Goal: Task Accomplishment & Management: Manage account settings

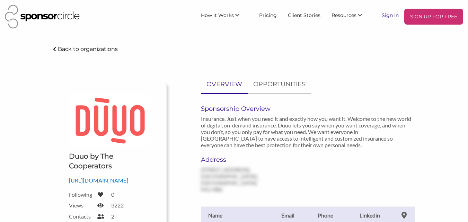
click at [387, 16] on link "Sign In" at bounding box center [390, 15] width 28 height 12
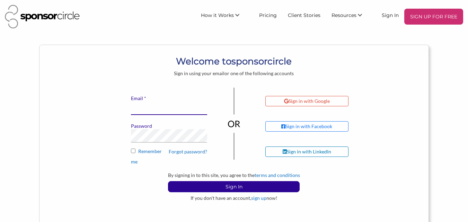
click at [177, 110] on input "* Email" at bounding box center [169, 108] width 76 height 14
click at [127, 141] on div "* Email Password Forgot password? Remember me" at bounding box center [169, 126] width 87 height 77
click at [259, 198] on link "sign up" at bounding box center [258, 198] width 15 height 6
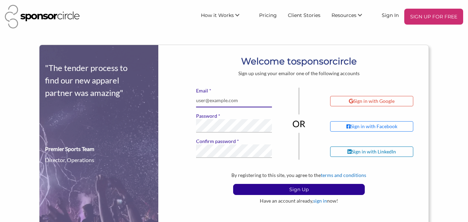
click at [237, 101] on input "* Email" at bounding box center [234, 101] width 76 height 14
type input "[EMAIL_ADDRESS][DOMAIN_NAME]"
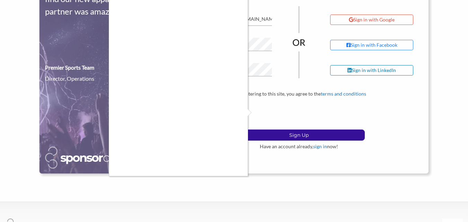
scroll to position [104, 0]
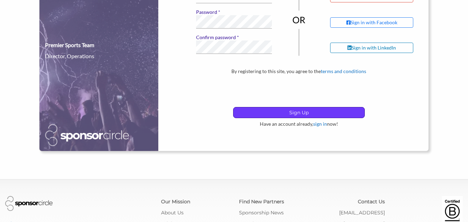
click at [268, 108] on p "Sign Up" at bounding box center [298, 112] width 131 height 10
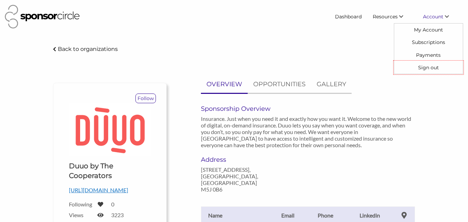
click at [435, 18] on span "Account" at bounding box center [433, 17] width 20 height 6
click at [429, 31] on link "My Account" at bounding box center [428, 30] width 69 height 12
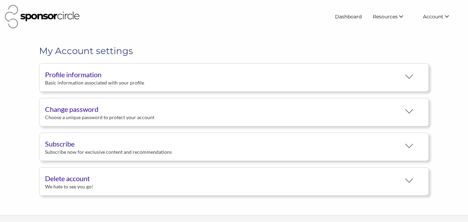
scroll to position [13, 0]
click at [212, 78] on div "Profile information" at bounding box center [223, 74] width 356 height 10
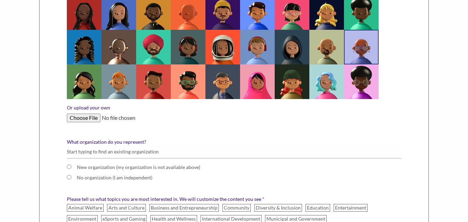
scroll to position [277, 0]
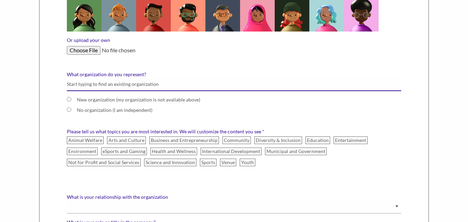
click at [111, 83] on input "What organization do you represent?" at bounding box center [234, 85] width 334 height 14
type input "Top Resume Canada"
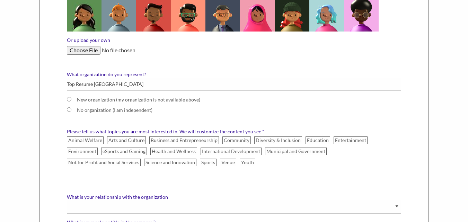
type input "Albane"
type input "Martin"
type input "19179792022"
click at [68, 99] on input "New organization (my organization is not available above)" at bounding box center [69, 99] width 5 height 5
radio input "true"
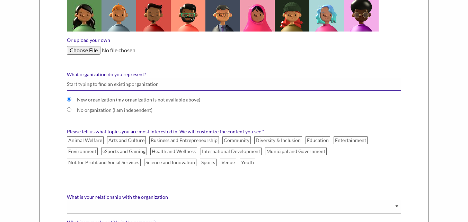
click at [141, 89] on input "What organization do you represent?" at bounding box center [234, 85] width 334 height 14
type input "Top Resume Canada"
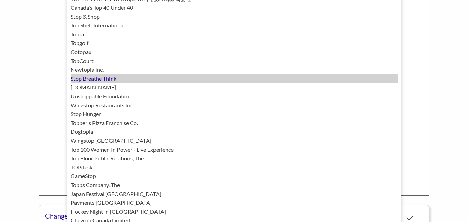
scroll to position [450, 0]
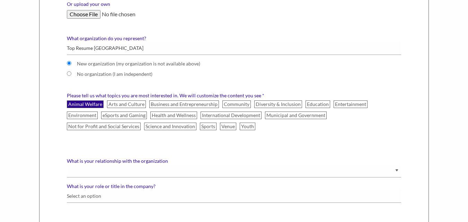
scroll to position [312, 0]
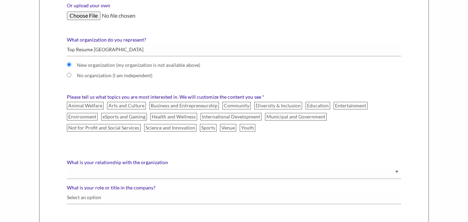
click at [81, 75] on label "No organization (I am independent)" at bounding box center [211, 75] width 268 height 6
click at [71, 75] on input "No organization (I am independent)" at bounding box center [69, 75] width 5 height 5
radio input "true"
click at [83, 64] on label "New organization (my organization is not available above)" at bounding box center [211, 65] width 268 height 6
click at [71, 64] on input "New organization (my organization is not available above)" at bounding box center [69, 64] width 5 height 5
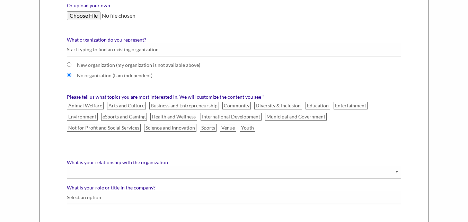
radio input "true"
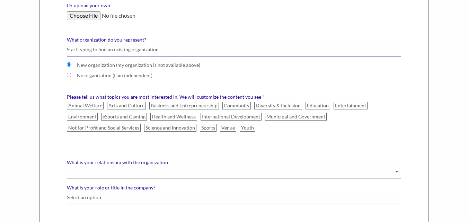
click at [89, 49] on input "What organization do you represent?" at bounding box center [234, 50] width 334 height 14
type input "Top Resume Canada"
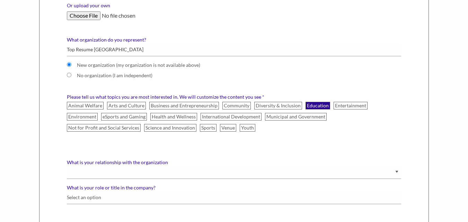
click at [310, 104] on label "Education" at bounding box center [317, 106] width 25 height 8
click at [0, 0] on input "Education" at bounding box center [0, 0] width 0 height 0
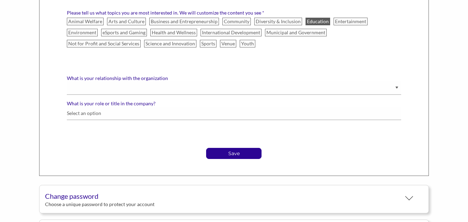
scroll to position [416, 0]
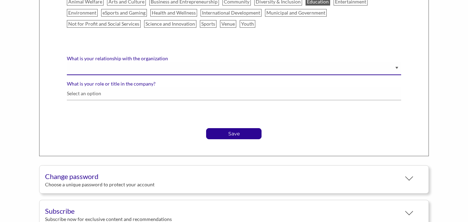
click at [146, 65] on select "Staff Volunteer" at bounding box center [234, 69] width 334 height 14
select select "Staff"
click at [67, 62] on select "Staff Volunteer" at bounding box center [234, 69] width 334 height 14
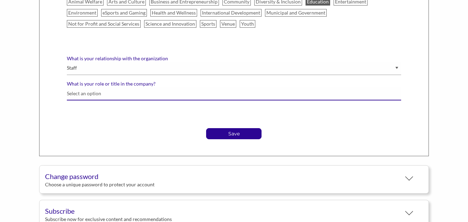
click at [113, 91] on input "What is your role or title in the company?" at bounding box center [234, 94] width 334 height 14
type input "Top Resume Canada"
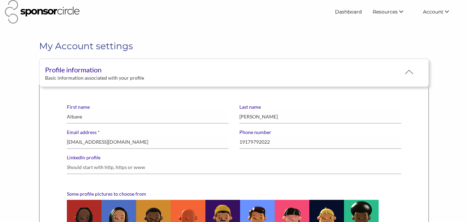
scroll to position [0, 0]
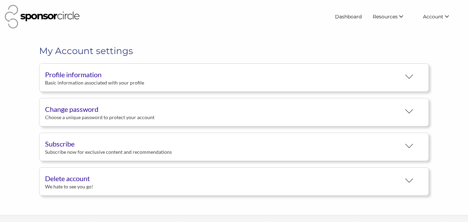
select select "Staff"
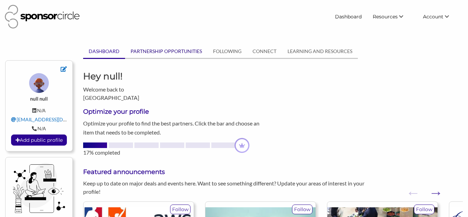
click at [173, 52] on link "PARTNERSHIP OPPORTUNITIES" at bounding box center [166, 51] width 82 height 13
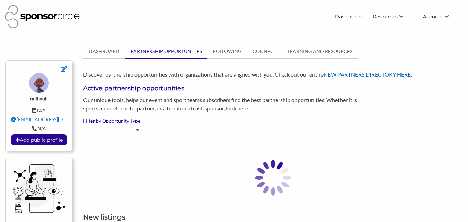
click at [371, 74] on link "NEW PARTNERS DIRECTORY HERE." at bounding box center [367, 74] width 88 height 7
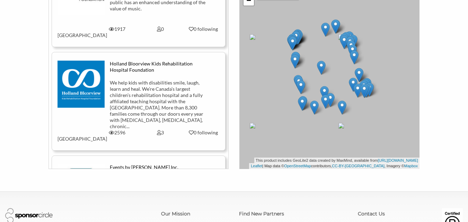
scroll to position [1142, 0]
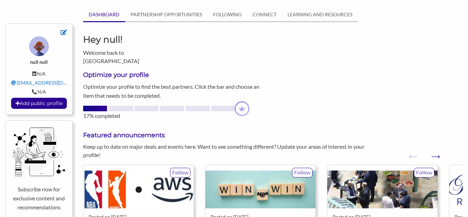
scroll to position [35, 0]
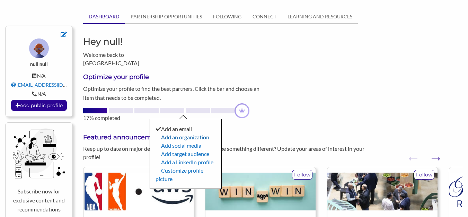
click at [187, 134] on link "Add an organization" at bounding box center [185, 137] width 48 height 7
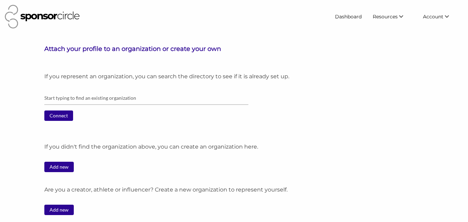
scroll to position [35, 0]
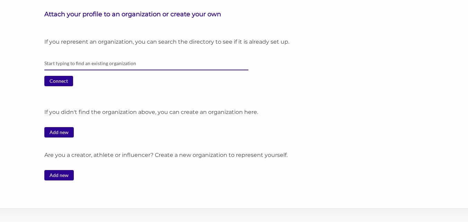
click at [103, 60] on input "text" at bounding box center [146, 64] width 204 height 14
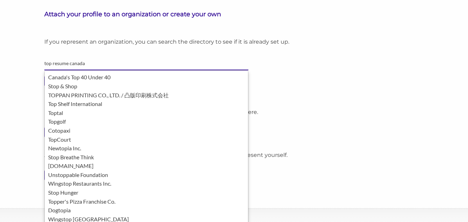
type input "top resume canada"
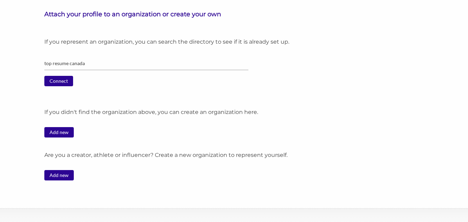
click at [1, 74] on div "Attach your profile to an organization or create your own If you represent an o…" at bounding box center [234, 98] width 468 height 176
click at [62, 88] on div "Connect" at bounding box center [253, 84] width 418 height 16
click at [65, 82] on input "Connect" at bounding box center [58, 81] width 29 height 10
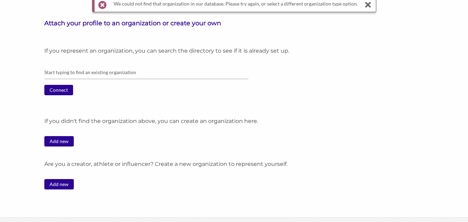
scroll to position [69, 0]
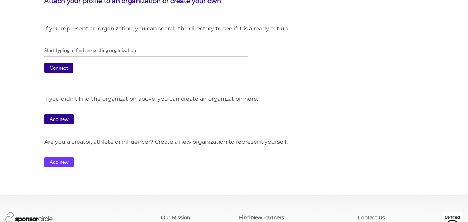
click at [63, 162] on link "Add new" at bounding box center [58, 162] width 29 height 10
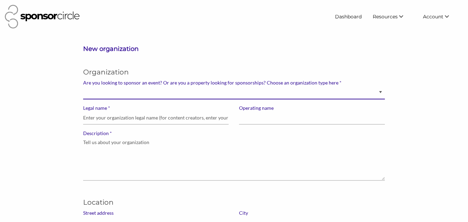
click at [144, 94] on select "Brand manager looking to sell to or sponsor events and sports teams Event organ…" at bounding box center [234, 93] width 302 height 14
select select "Property"
click at [83, 86] on select "Brand manager looking to sell to or sponsor events and sports teams Event organ…" at bounding box center [234, 93] width 302 height 14
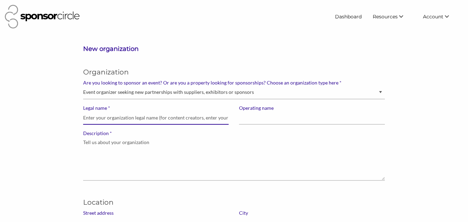
click at [132, 118] on input "* Legal name" at bounding box center [155, 118] width 145 height 14
click at [130, 122] on input "* Legal name" at bounding box center [155, 118] width 145 height 14
type input "Top Resume [GEOGRAPHIC_DATA]"
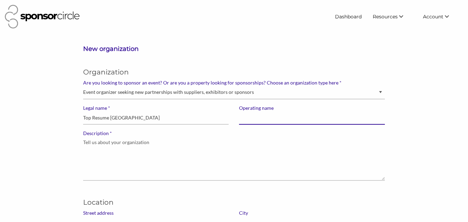
type input "Top Resume [GEOGRAPHIC_DATA]"
type input "73 Richmond St W #413, Toronto, Ontario, Canada."
type input "Toronto"
type input "M5H 4E8"
type input "albanemartin013@gmail.com"
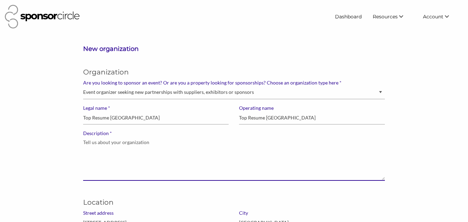
click at [142, 148] on textarea "* Description" at bounding box center [234, 158] width 302 height 44
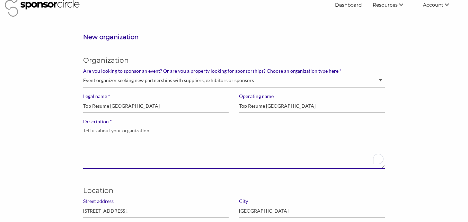
scroll to position [69, 0]
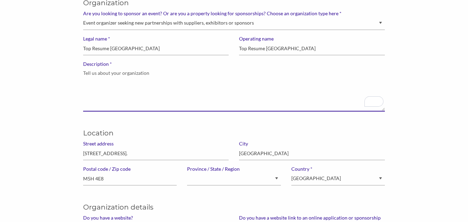
paste textarea "Many people feel stuck in their job search even though they’re qualified. The i…"
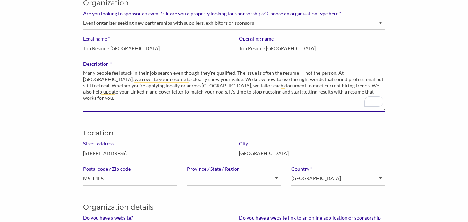
click at [226, 83] on textarea "Many people feel stuck in their job search even though they’re qualified. The i…" at bounding box center [234, 89] width 302 height 44
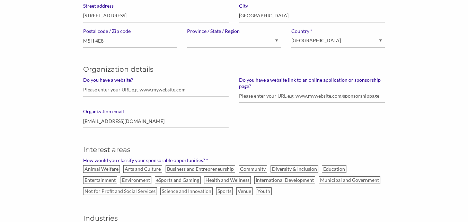
scroll to position [208, 0]
type textarea "Many people feel stuck in their job search even though they’re qualified. The i…"
click at [178, 86] on input "Do you have a website?" at bounding box center [155, 89] width 145 height 14
click at [174, 88] on input "Do you have a website?" at bounding box center [155, 89] width 145 height 14
paste input "https://www.topresume.ca/"
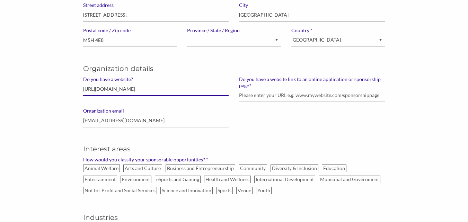
type input "https://www.topresume.ca/"
click at [286, 130] on div "Organization details Do you have a website? https://www.topresume.ca/ Do you ha…" at bounding box center [234, 93] width 312 height 80
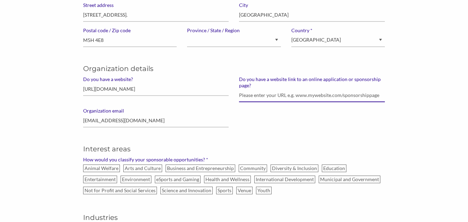
click at [300, 92] on input "Do you have a website link to an online application or sponsorship page?" at bounding box center [311, 96] width 145 height 14
click at [0, 182] on div "New organization Organization * Are you looking to sponsor an event? Or are you…" at bounding box center [234, 183] width 468 height 693
click at [295, 91] on input "Do you have a website link to an online application or sponsorship page?" at bounding box center [311, 96] width 145 height 14
paste input "https://www.topresume.ca/linkedin-profile"
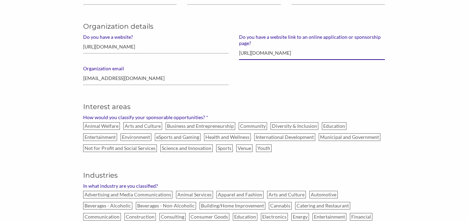
scroll to position [277, 0]
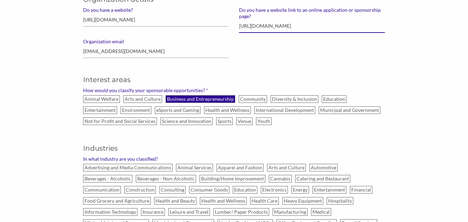
type input "https://www.topresume.ca/linkedin-profile"
click at [206, 96] on label "Business and Entrepreneurship" at bounding box center [201, 99] width 70 height 8
click at [0, 0] on input "Business and Entrepreneurship" at bounding box center [0, 0] width 0 height 0
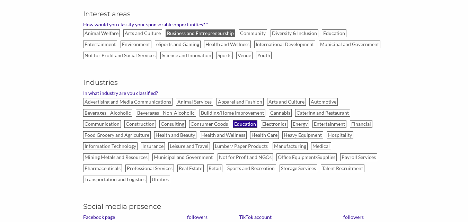
scroll to position [346, 0]
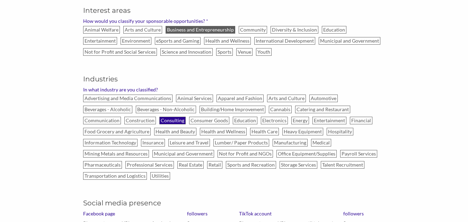
click at [178, 123] on label "Consulting" at bounding box center [172, 121] width 26 height 8
click at [0, 0] on input "Consulting" at bounding box center [0, 0] width 0 height 0
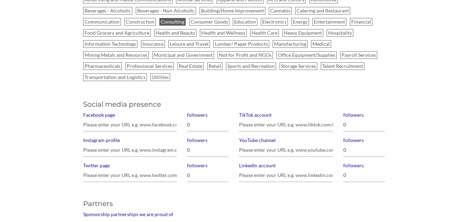
scroll to position [485, 0]
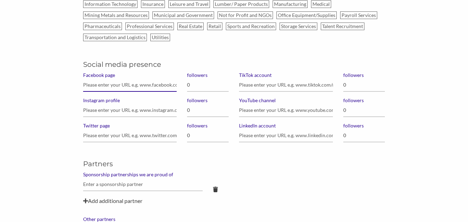
click at [146, 85] on input "Facebook page" at bounding box center [129, 85] width 93 height 14
paste input "https://www.facebook.com/topresumecanada/"
type input "https://www.facebook.com/topresumecanada/"
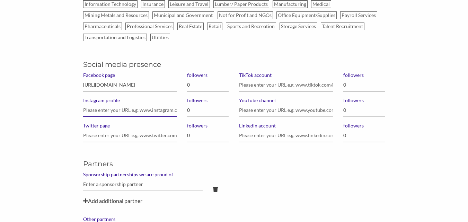
click at [147, 114] on input "Instagram profile" at bounding box center [129, 111] width 93 height 14
click at [113, 107] on input "Instagram profile" at bounding box center [129, 111] width 93 height 14
paste input "https://www.instagram.com/topresume.ca/"
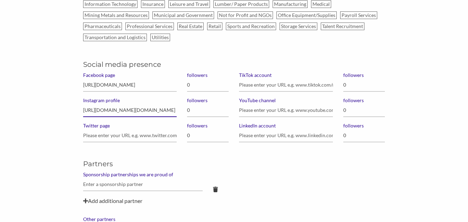
scroll to position [554, 0]
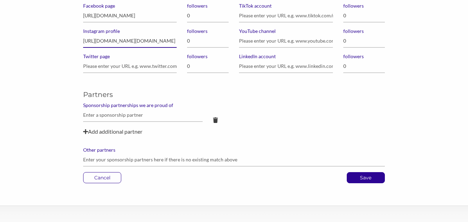
type input "https://www.instagram.com/topresume.ca/"
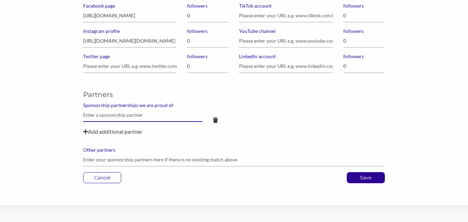
click at [131, 117] on input "text" at bounding box center [142, 115] width 119 height 14
click at [260, 130] on div "Add additional partner" at bounding box center [234, 131] width 302 height 8
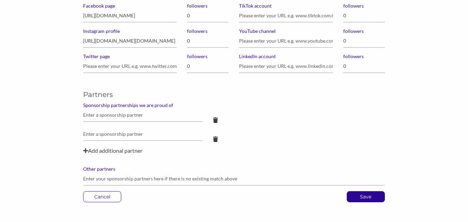
scroll to position [623, 0]
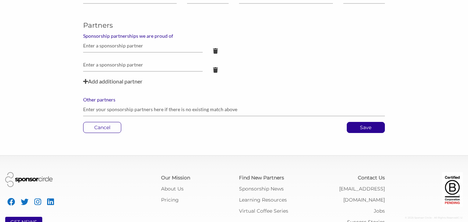
click at [217, 68] on icon at bounding box center [215, 70] width 5 height 6
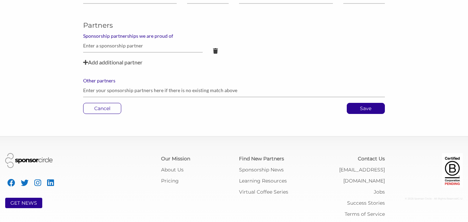
click at [216, 50] on icon at bounding box center [215, 51] width 5 height 6
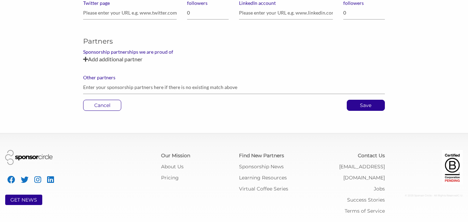
scroll to position [607, 0]
click at [363, 108] on p "Save" at bounding box center [365, 105] width 37 height 10
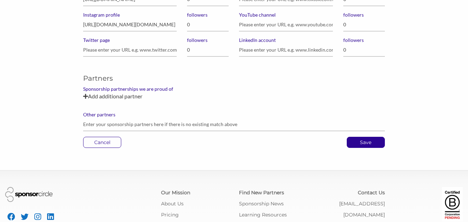
scroll to position [503, 0]
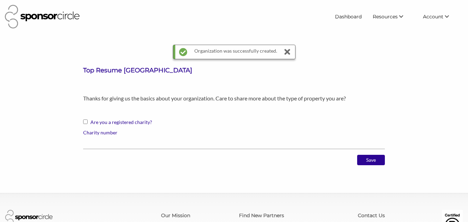
click at [198, 162] on div "Save" at bounding box center [234, 163] width 302 height 16
click at [85, 121] on input "Are you a registered charity?" at bounding box center [85, 121] width 5 height 5
checkbox input "true"
click at [366, 158] on input "Save" at bounding box center [371, 160] width 28 height 10
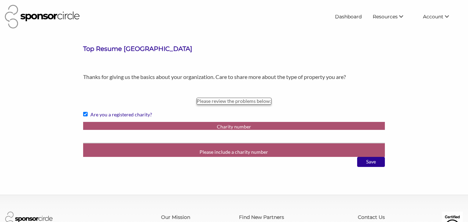
click at [224, 126] on label "Charity number" at bounding box center [234, 127] width 302 height 6
click at [224, 130] on input "Charity number" at bounding box center [234, 137] width 302 height 14
click at [346, 141] on input "Charity number" at bounding box center [234, 137] width 302 height 14
click at [383, 138] on input "-1" at bounding box center [234, 137] width 302 height 14
click at [283, 147] on div "Charity number -1 Please include a charity number" at bounding box center [234, 139] width 302 height 35
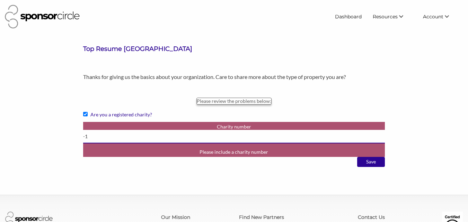
click at [192, 140] on input "-1" at bounding box center [234, 137] width 302 height 14
drag, startPoint x: 458, startPoint y: 148, endPoint x: 447, endPoint y: 145, distance: 10.8
click at [454, 147] on div "Top Resume Canada Thanks for giving us the basics about your organization. Care…" at bounding box center [234, 109] width 468 height 128
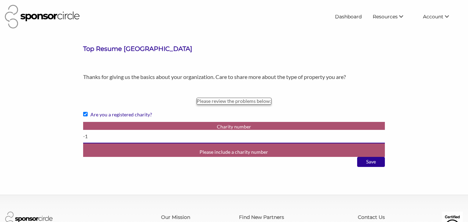
click at [108, 136] on input "-1" at bounding box center [234, 137] width 302 height 14
paste input "19055810062"
type input "19055810062"
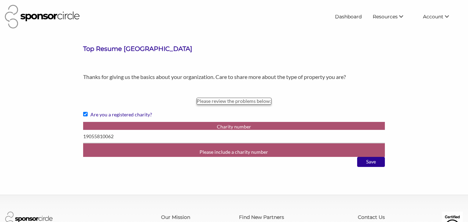
click at [400, 101] on div "Top Resume Canada Thanks for giving us the basics about your organization. Care…" at bounding box center [234, 109] width 468 height 128
click at [375, 160] on input "Save" at bounding box center [371, 162] width 28 height 10
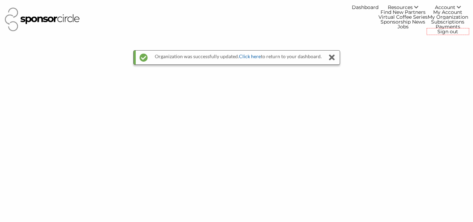
click at [251, 55] on link "Click here" at bounding box center [250, 56] width 22 height 6
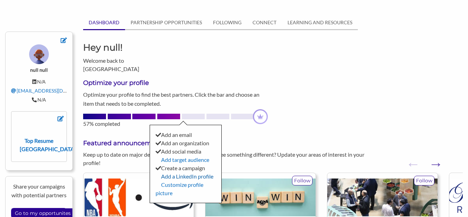
scroll to position [35, 0]
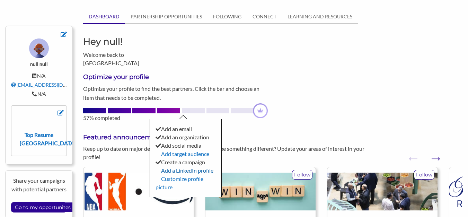
click at [190, 167] on link "Add a LinkedIn profile" at bounding box center [187, 170] width 52 height 7
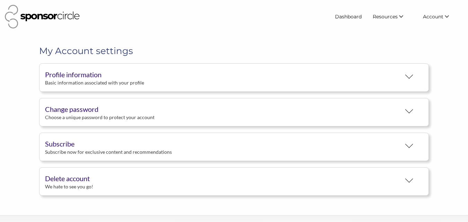
scroll to position [13, 0]
click at [99, 84] on div "Basic information associated with your profile" at bounding box center [223, 83] width 356 height 6
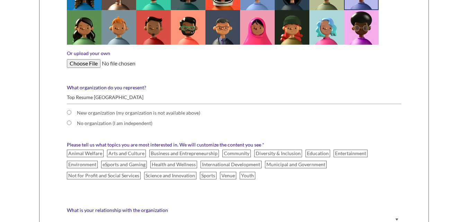
scroll to position [277, 0]
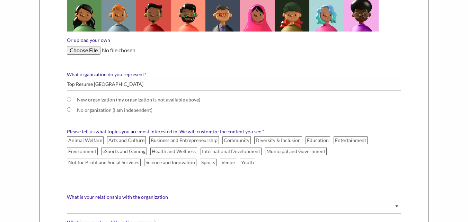
click at [86, 54] on input "Or upload your own" at bounding box center [234, 50] width 334 height 8
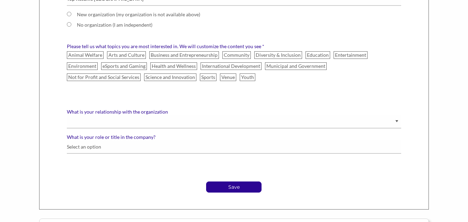
scroll to position [450, 0]
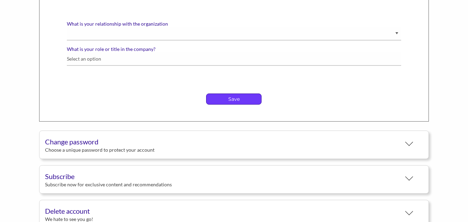
click at [240, 101] on p "Save" at bounding box center [233, 99] width 55 height 10
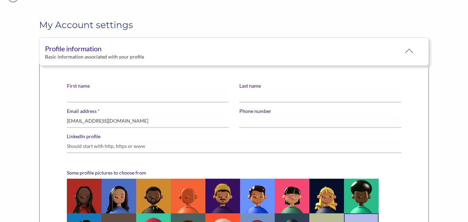
scroll to position [0, 0]
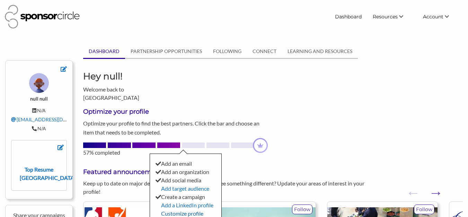
click at [177, 210] on link "Customize profile picture" at bounding box center [179, 217] width 48 height 15
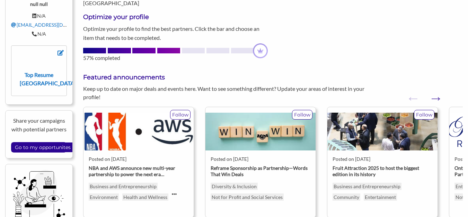
scroll to position [104, 0]
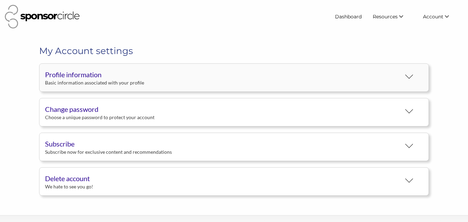
click at [113, 74] on div "Profile information" at bounding box center [223, 74] width 356 height 10
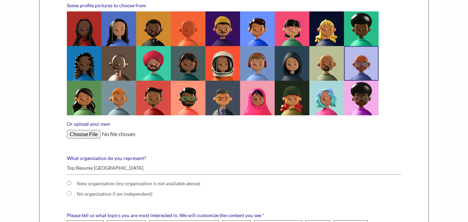
scroll to position [208, 0]
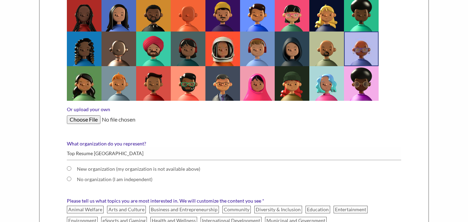
click at [87, 121] on input "Or upload your own" at bounding box center [234, 119] width 334 height 8
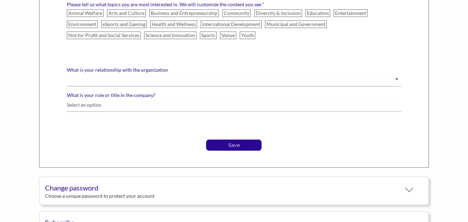
scroll to position [450, 0]
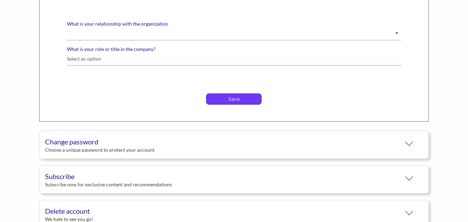
click at [241, 104] on p "Save" at bounding box center [233, 99] width 55 height 10
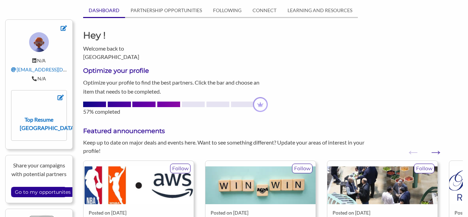
scroll to position [69, 0]
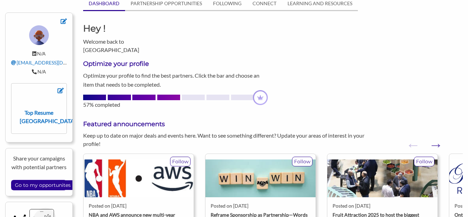
click at [41, 38] on img at bounding box center [38, 34] width 19 height 19
click at [63, 20] on icon at bounding box center [64, 21] width 6 height 6
click at [63, 21] on icon at bounding box center [64, 21] width 6 height 6
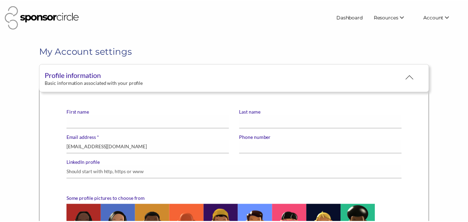
scroll to position [173, 0]
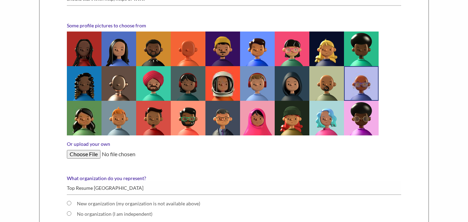
click at [88, 155] on input "Or upload your own" at bounding box center [234, 154] width 334 height 8
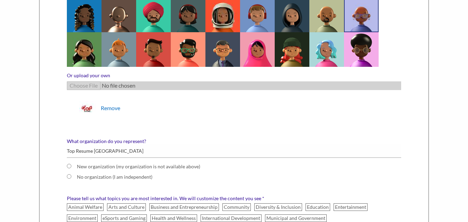
scroll to position [242, 0]
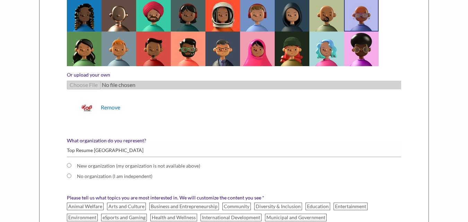
click at [216, 117] on li "Remove" at bounding box center [238, 108] width 328 height 26
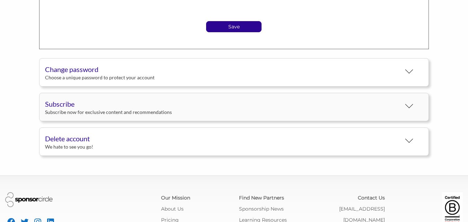
scroll to position [485, 0]
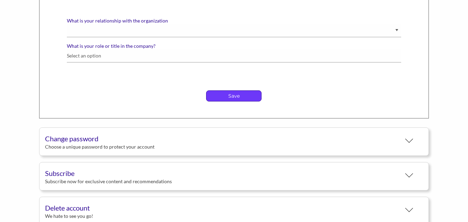
click at [234, 97] on p "Save" at bounding box center [233, 96] width 55 height 10
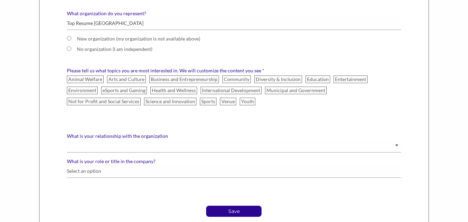
scroll to position [346, 0]
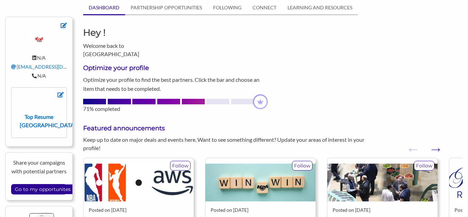
scroll to position [69, 0]
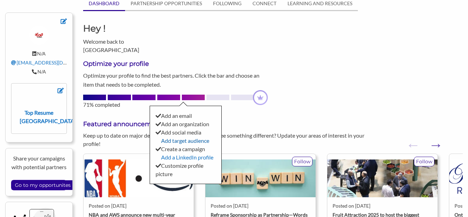
click at [187, 137] on link "Add target audience" at bounding box center [185, 140] width 48 height 7
